Goal: Information Seeking & Learning: Learn about a topic

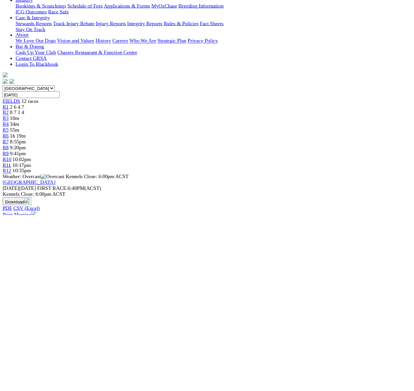
scroll to position [309, 0]
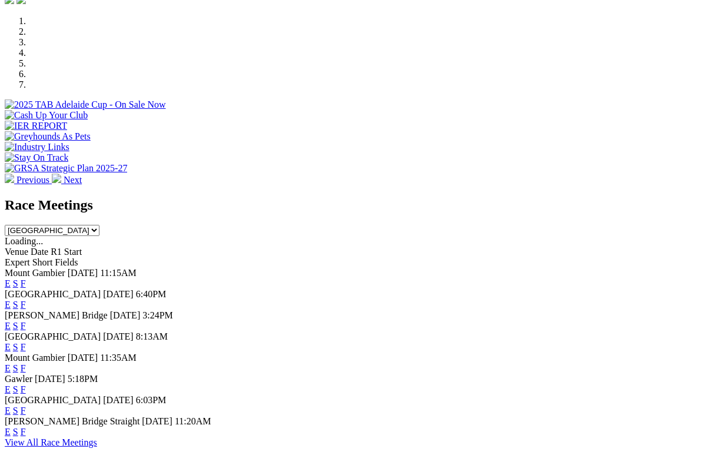
scroll to position [394, 0]
click at [26, 299] on link "F" at bounding box center [23, 304] width 5 height 10
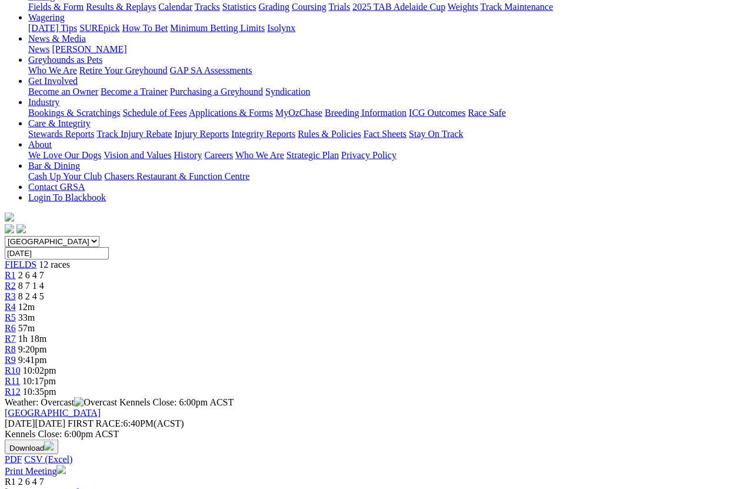
scroll to position [185, 0]
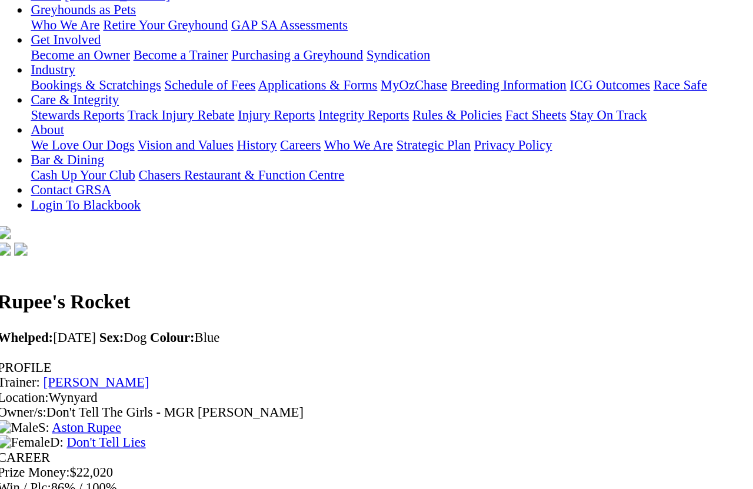
scroll to position [236, 0]
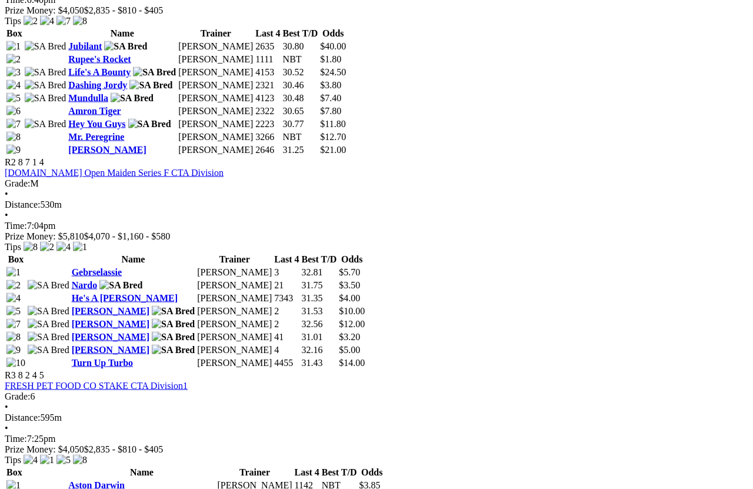
scroll to position [732, 0]
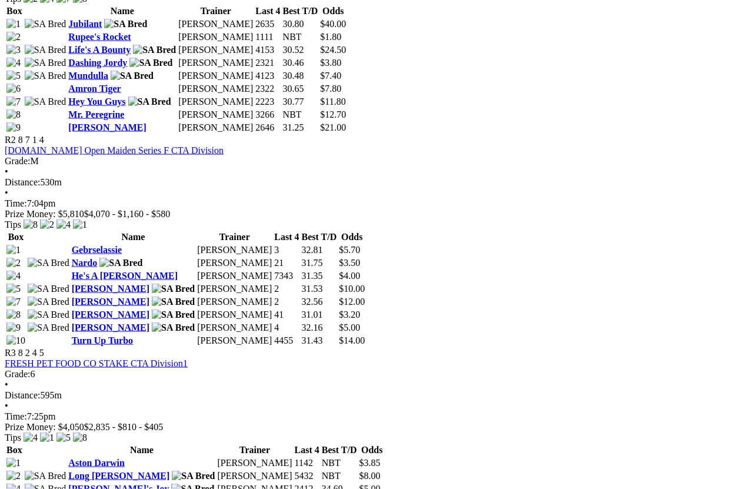
scroll to position [754, 0]
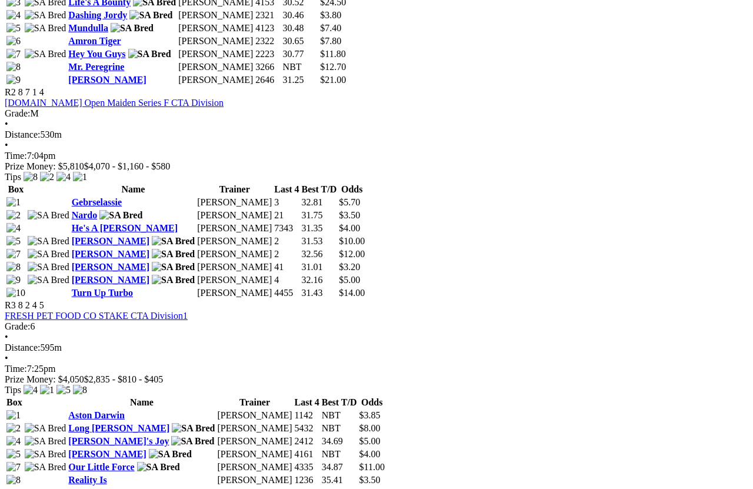
click at [158, 300] on div "R3 8 2 4 5 FRESH PET FOOD CO STAKE CTA Division1 Grade: 6 • Distance: 595m • Ti…" at bounding box center [377, 393] width 744 height 187
